Goal: Information Seeking & Learning: Understand process/instructions

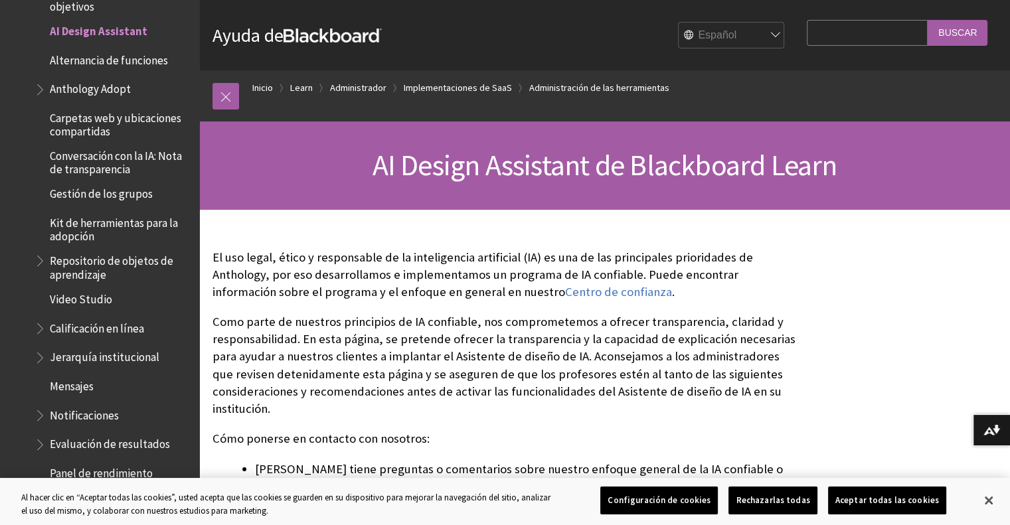
click at [120, 61] on span "Alternancia de funciones" at bounding box center [109, 58] width 118 height 18
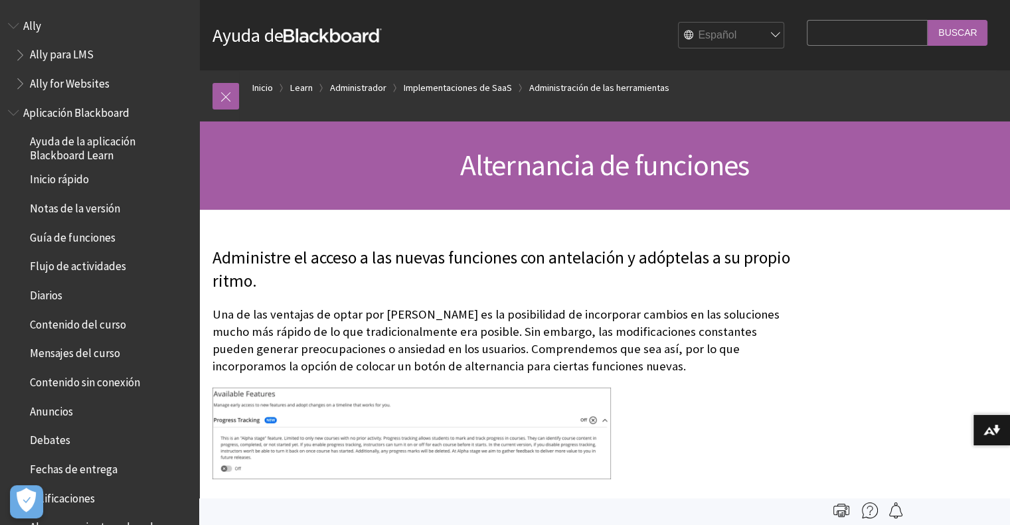
click at [60, 173] on span "Inicio rápido" at bounding box center [59, 178] width 59 height 18
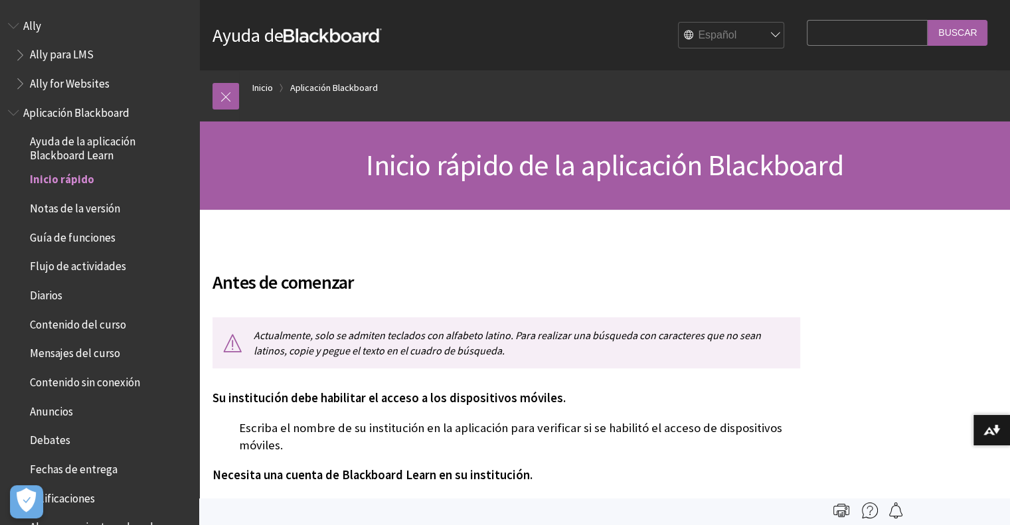
scroll to position [149, 0]
